Goal: Task Accomplishment & Management: Manage account settings

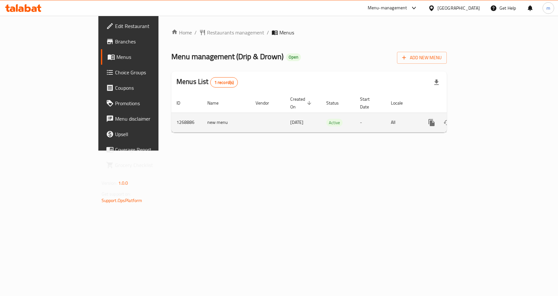
click at [486, 119] on link "enhanced table" at bounding box center [477, 122] width 15 height 15
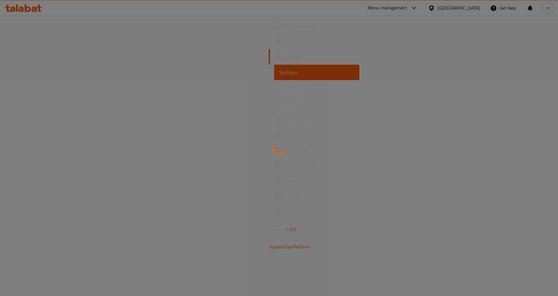
click at [42, 118] on div at bounding box center [279, 148] width 558 height 296
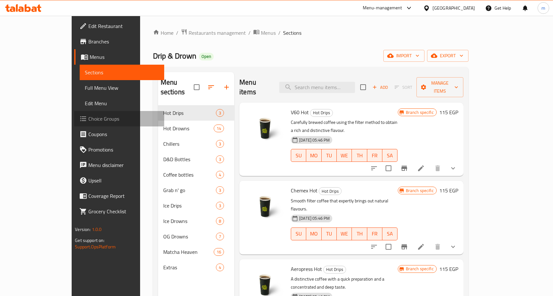
click at [88, 118] on span "Choice Groups" at bounding box center [123, 119] width 70 height 8
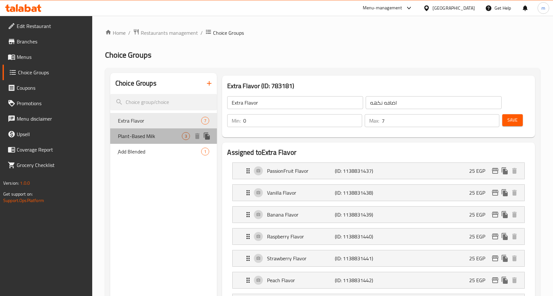
click at [180, 139] on span "Plant-Based Milk" at bounding box center [150, 136] width 64 height 8
type input "Plant-Based Milk"
type input "لبن نباتى"
type input "1"
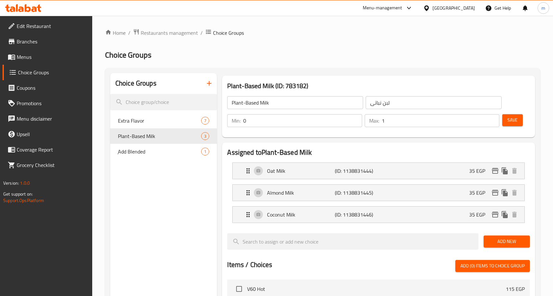
click at [327, 78] on div "Plant-Based Milk (ID: 783182) Plant-Based Milk ​ لبن نباتى ​ Min: 0 ​ Max: 1 ​ …" at bounding box center [378, 107] width 313 height 62
click at [345, 39] on div "Home / Restaurants management / Choice Groups Choice Groups Choice Groups Extra…" at bounding box center [322, 271] width 435 height 484
click at [180, 36] on span "Restaurants management" at bounding box center [169, 33] width 57 height 8
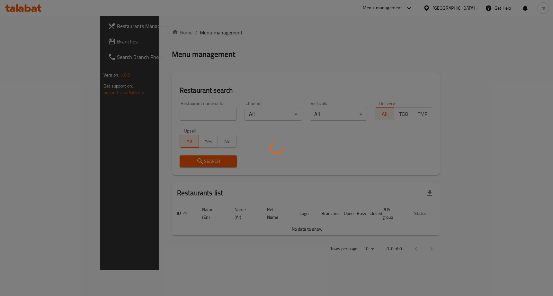
click at [34, 38] on div at bounding box center [276, 148] width 553 height 296
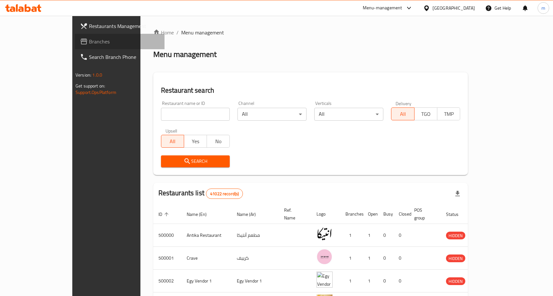
click at [89, 38] on span "Branches" at bounding box center [124, 42] width 70 height 8
